Goal: Obtain resource: Obtain resource

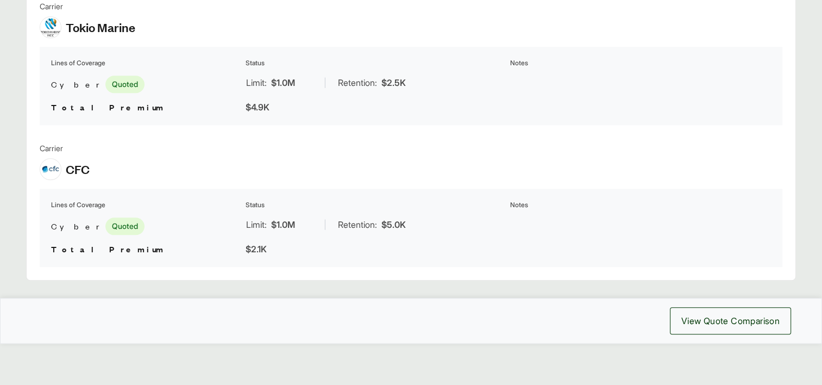
scroll to position [1099, 0]
click at [718, 320] on span "View Quote Comparison" at bounding box center [731, 319] width 98 height 13
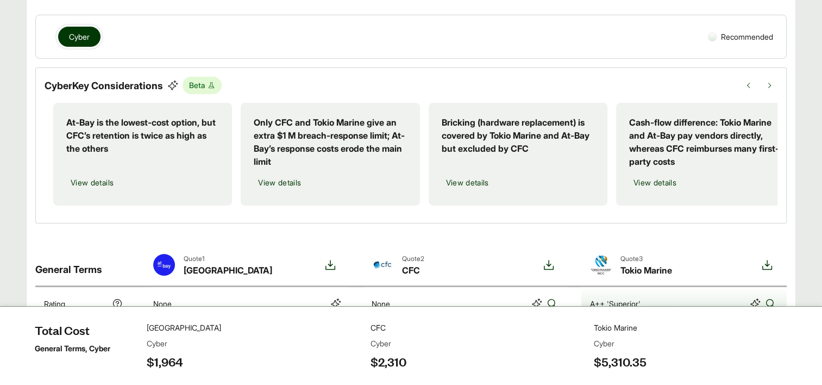
scroll to position [258, 0]
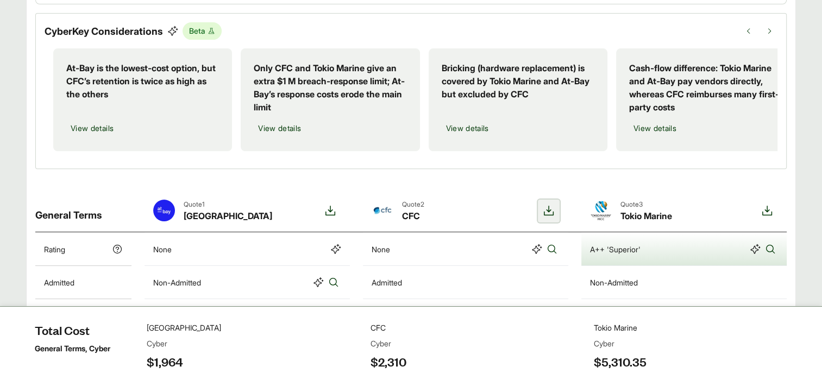
click at [548, 214] on icon at bounding box center [549, 210] width 13 height 13
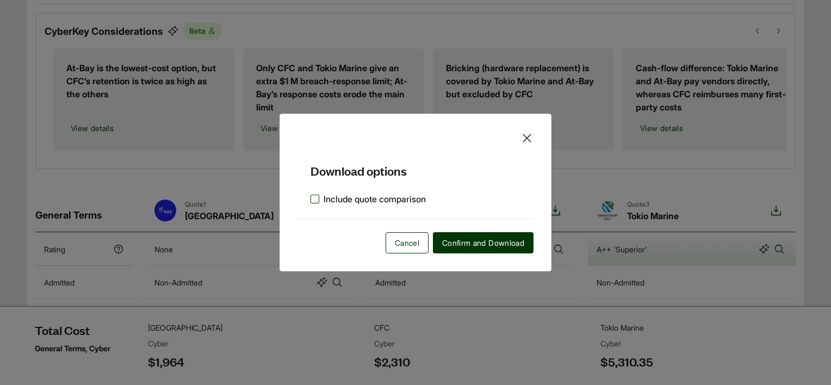
click at [317, 196] on label "Include quote comparison" at bounding box center [367, 198] width 115 height 13
click at [456, 241] on span "Confirm and Download" at bounding box center [483, 242] width 82 height 11
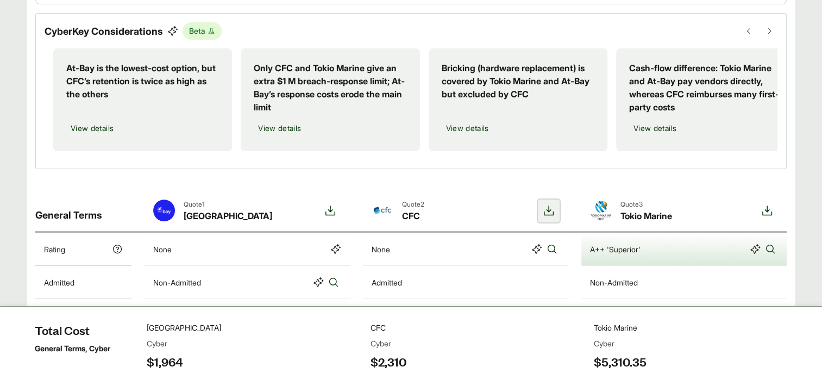
click at [547, 217] on icon at bounding box center [549, 210] width 13 height 13
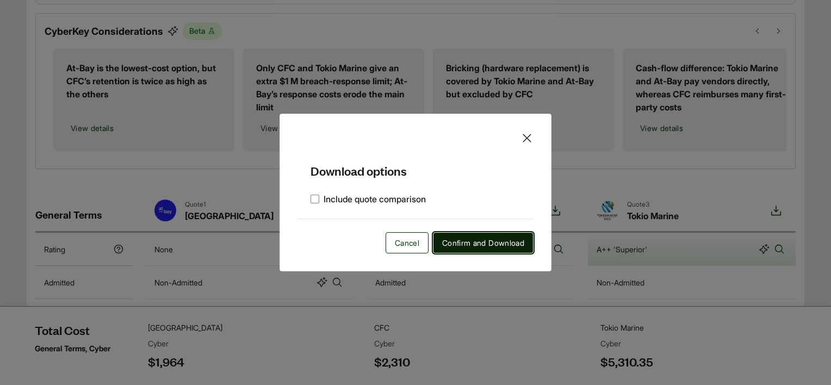
click at [463, 246] on span "Confirm and Download" at bounding box center [483, 242] width 82 height 11
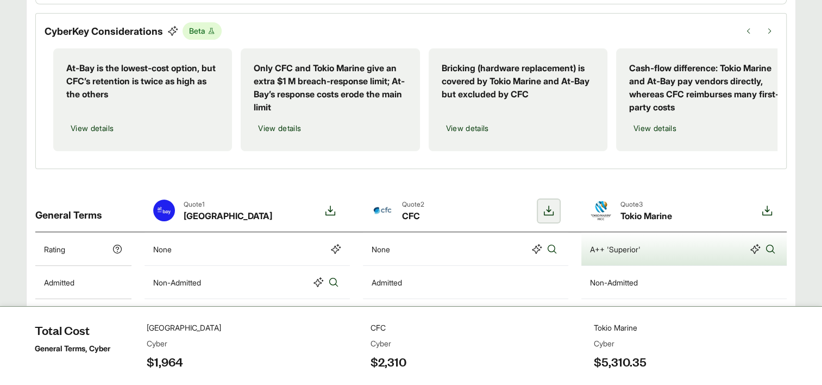
click at [545, 215] on icon at bounding box center [549, 210] width 10 height 10
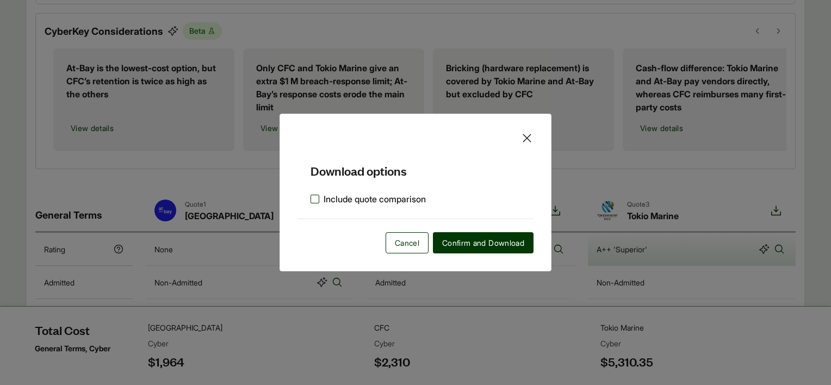
click at [319, 198] on label "Include quote comparison" at bounding box center [367, 198] width 115 height 13
click at [464, 240] on span "Confirm and Download" at bounding box center [483, 242] width 82 height 11
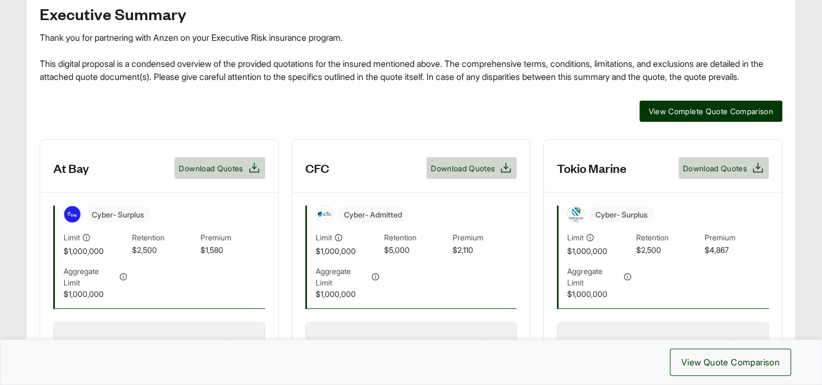
scroll to position [272, 0]
